Goal: Navigation & Orientation: Find specific page/section

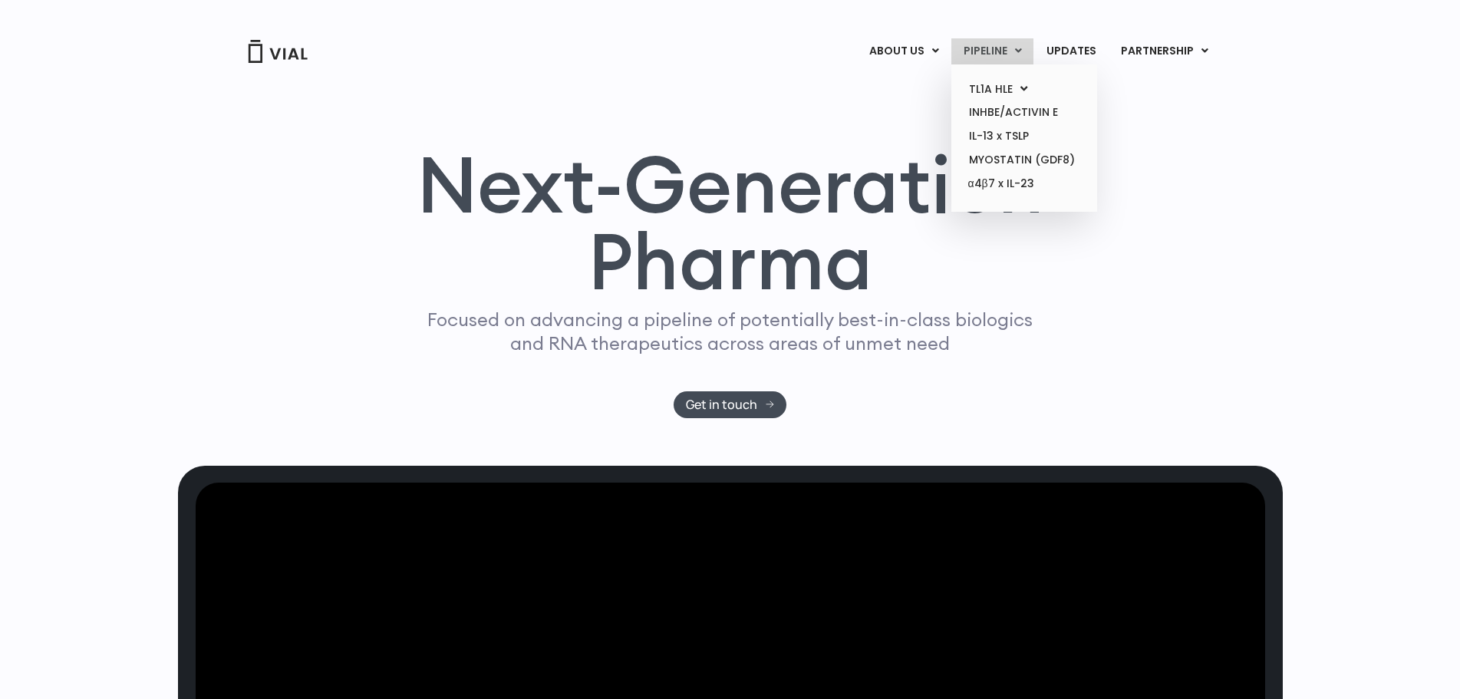
click at [986, 43] on link "PIPELINE" at bounding box center [992, 51] width 82 height 26
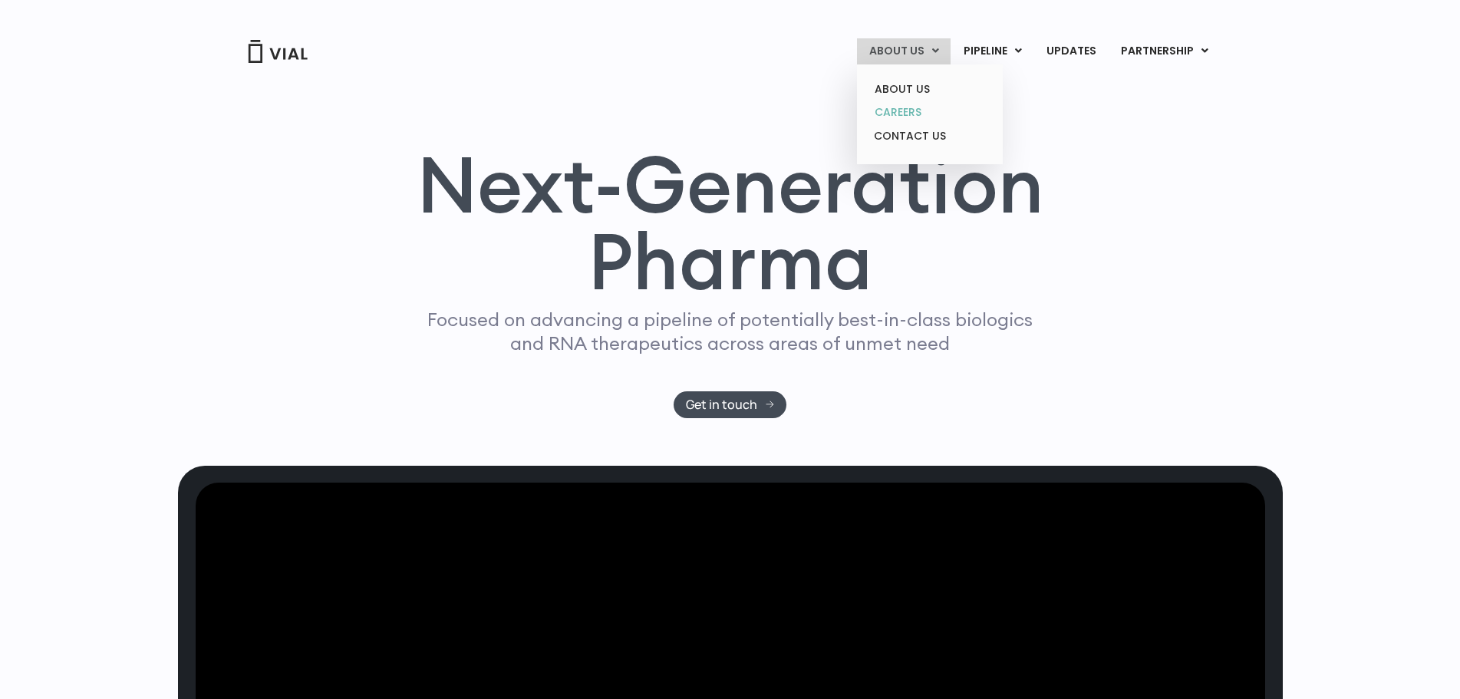
click at [907, 106] on link "CAREERS" at bounding box center [929, 112] width 134 height 24
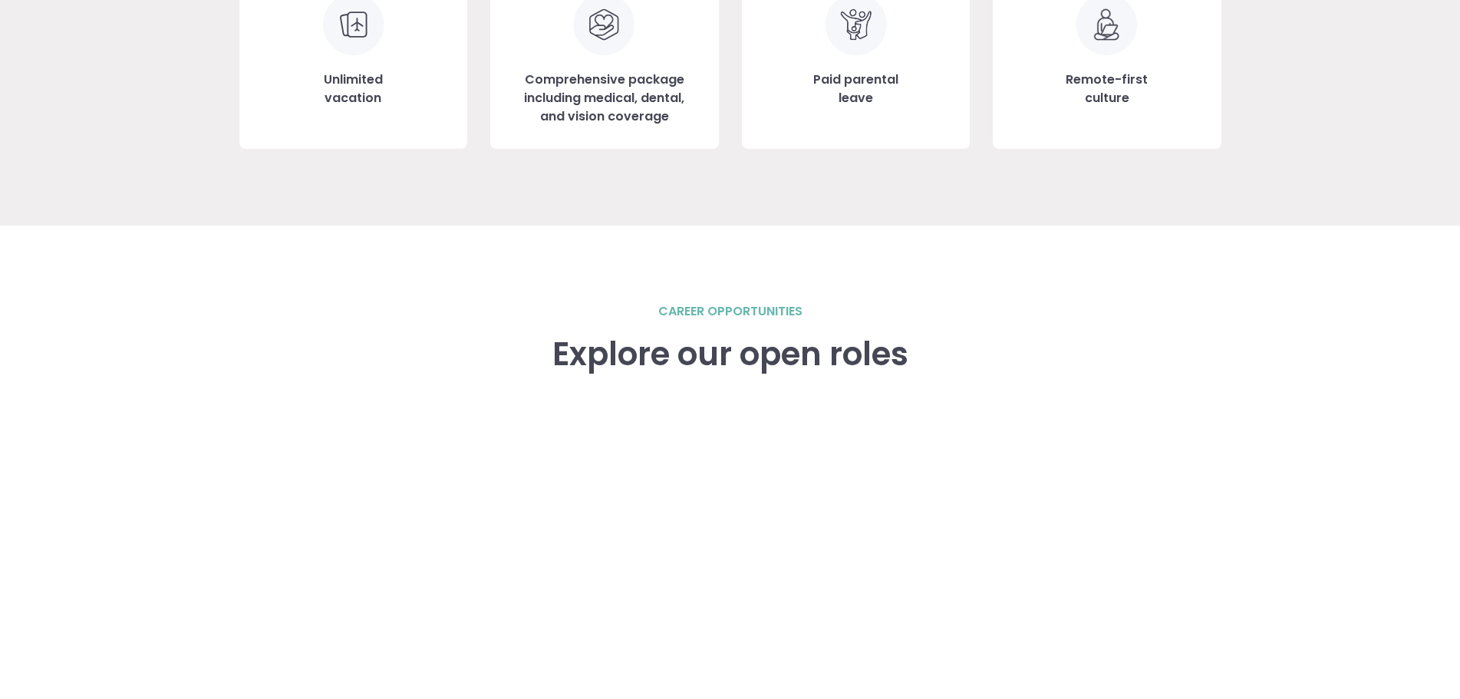
scroll to position [1918, 0]
